Goal: Transaction & Acquisition: Download file/media

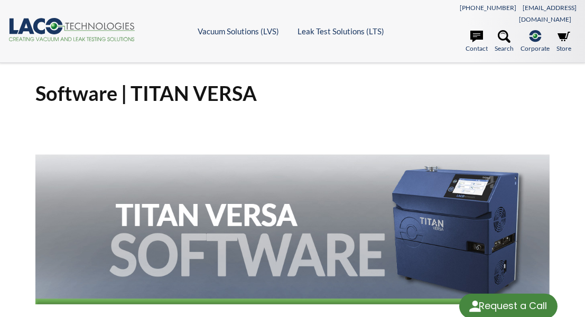
select select "Language Translate Widget"
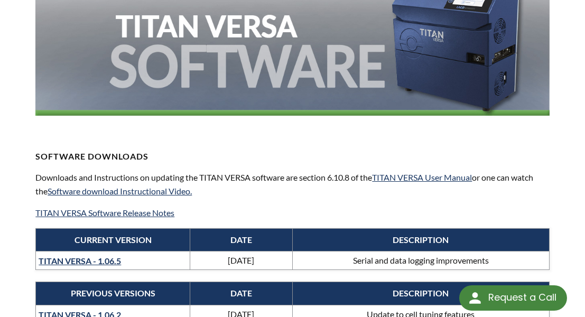
scroll to position [187, 0]
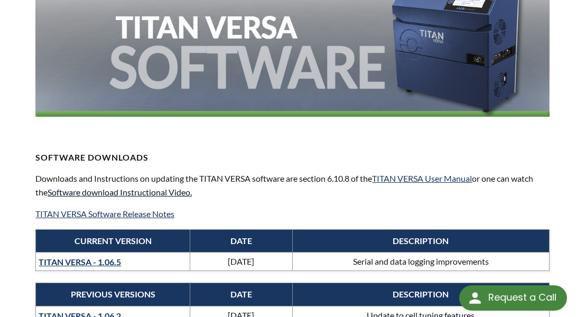
click at [69, 187] on link "Software download Instructional Video." at bounding box center [120, 192] width 144 height 10
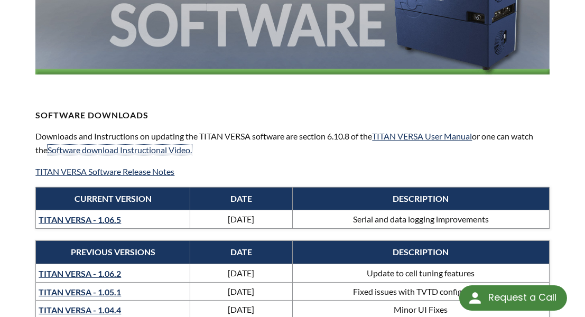
scroll to position [251, 0]
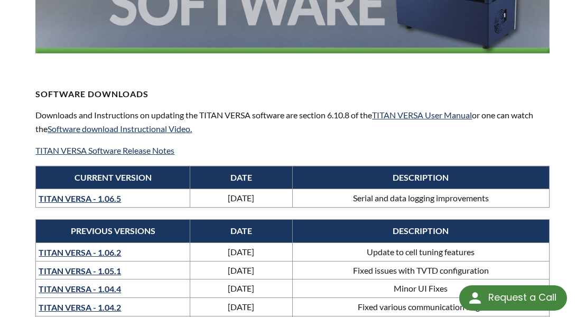
click at [57, 193] on link "TITAN VERSA - 1.06.5" at bounding box center [80, 198] width 82 height 10
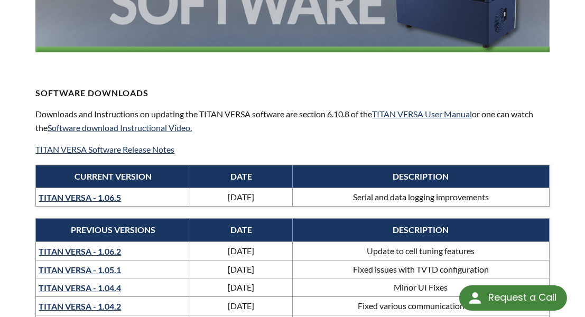
drag, startPoint x: 18, startPoint y: 220, endPoint x: 17, endPoint y: 251, distance: 31.2
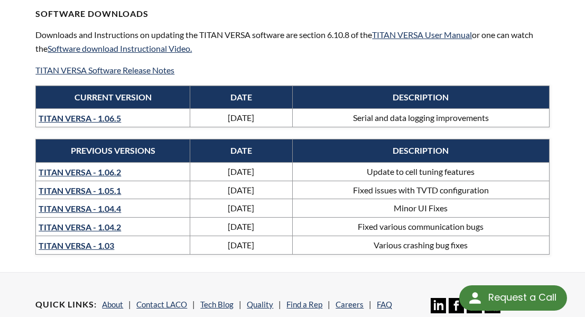
drag, startPoint x: 15, startPoint y: 258, endPoint x: 11, endPoint y: 333, distance: 75.1
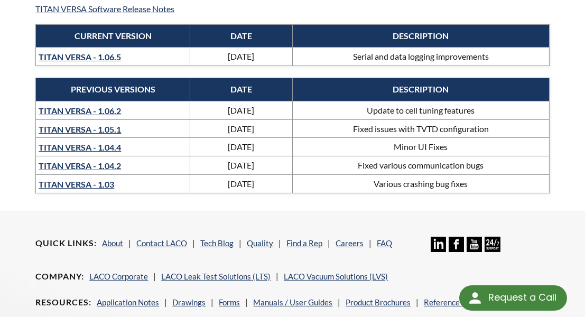
scroll to position [389, 0]
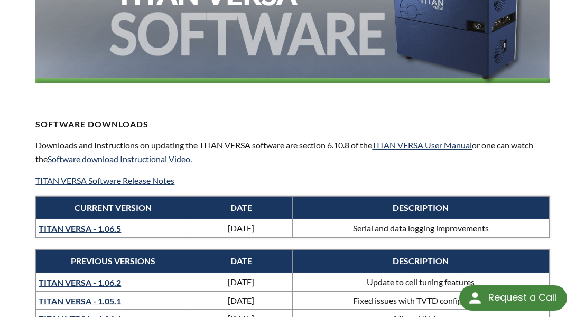
drag, startPoint x: 59, startPoint y: 250, endPoint x: 40, endPoint y: 155, distance: 96.9
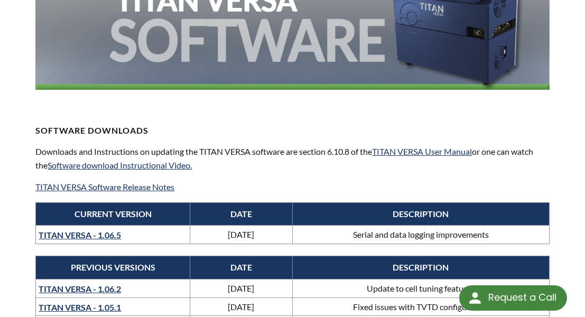
click at [86, 230] on link "TITAN VERSA - 1.06.5" at bounding box center [80, 235] width 82 height 10
click at [107, 160] on link "Software download Instructional Video." at bounding box center [120, 165] width 144 height 10
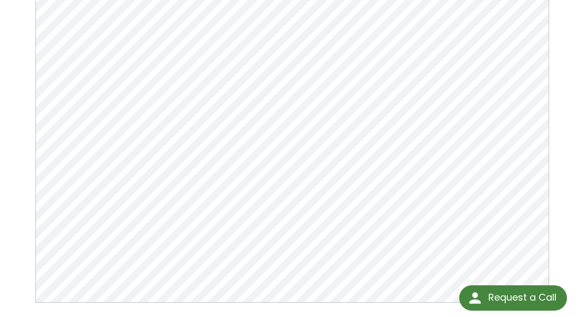
scroll to position [160, 0]
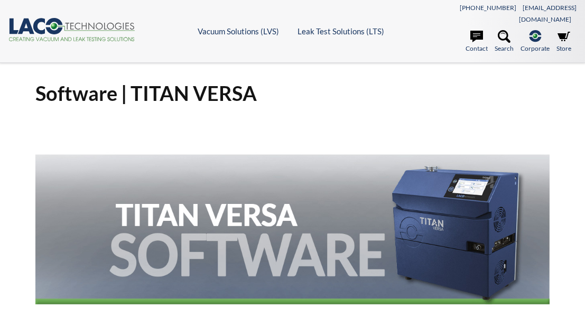
select select "Language Translate Widget"
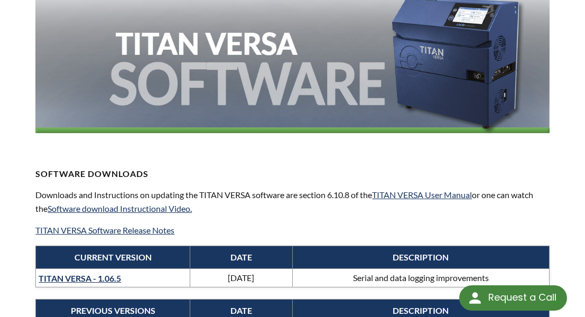
drag, startPoint x: 309, startPoint y: 109, endPoint x: 288, endPoint y: 185, distance: 78.9
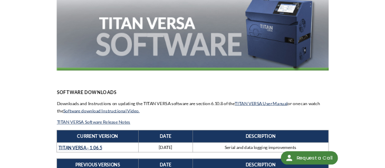
scroll to position [178, 0]
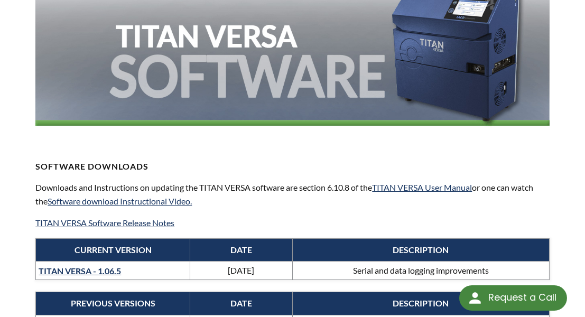
click at [78, 266] on link "TITAN VERSA - 1.06.5" at bounding box center [80, 271] width 82 height 10
click at [276, 161] on h4 "Software DOWNLOADS" at bounding box center [291, 166] width 513 height 11
